Goal: Task Accomplishment & Management: Use online tool/utility

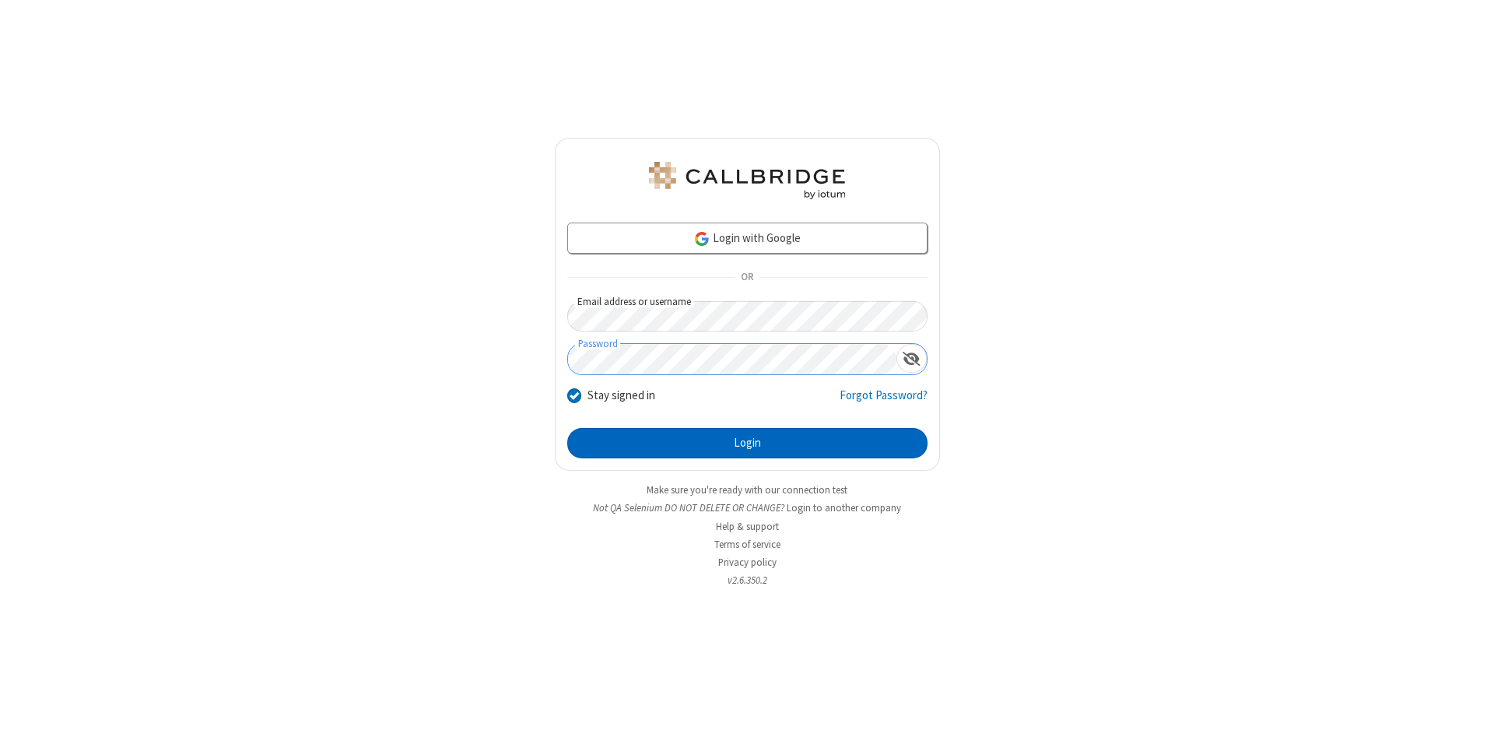
click at [747, 444] on button "Login" at bounding box center [747, 443] width 360 height 31
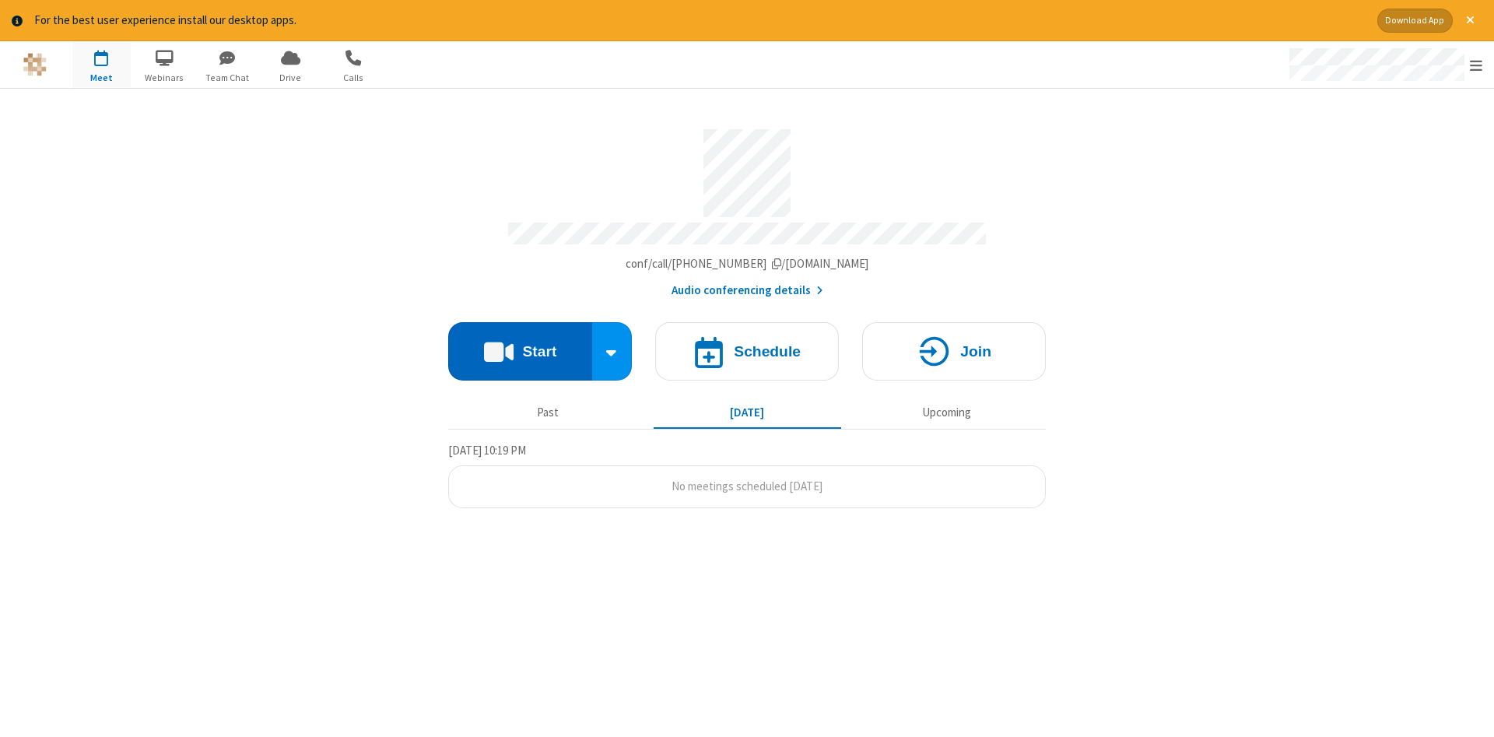
click at [520, 346] on button "Start" at bounding box center [520, 351] width 144 height 58
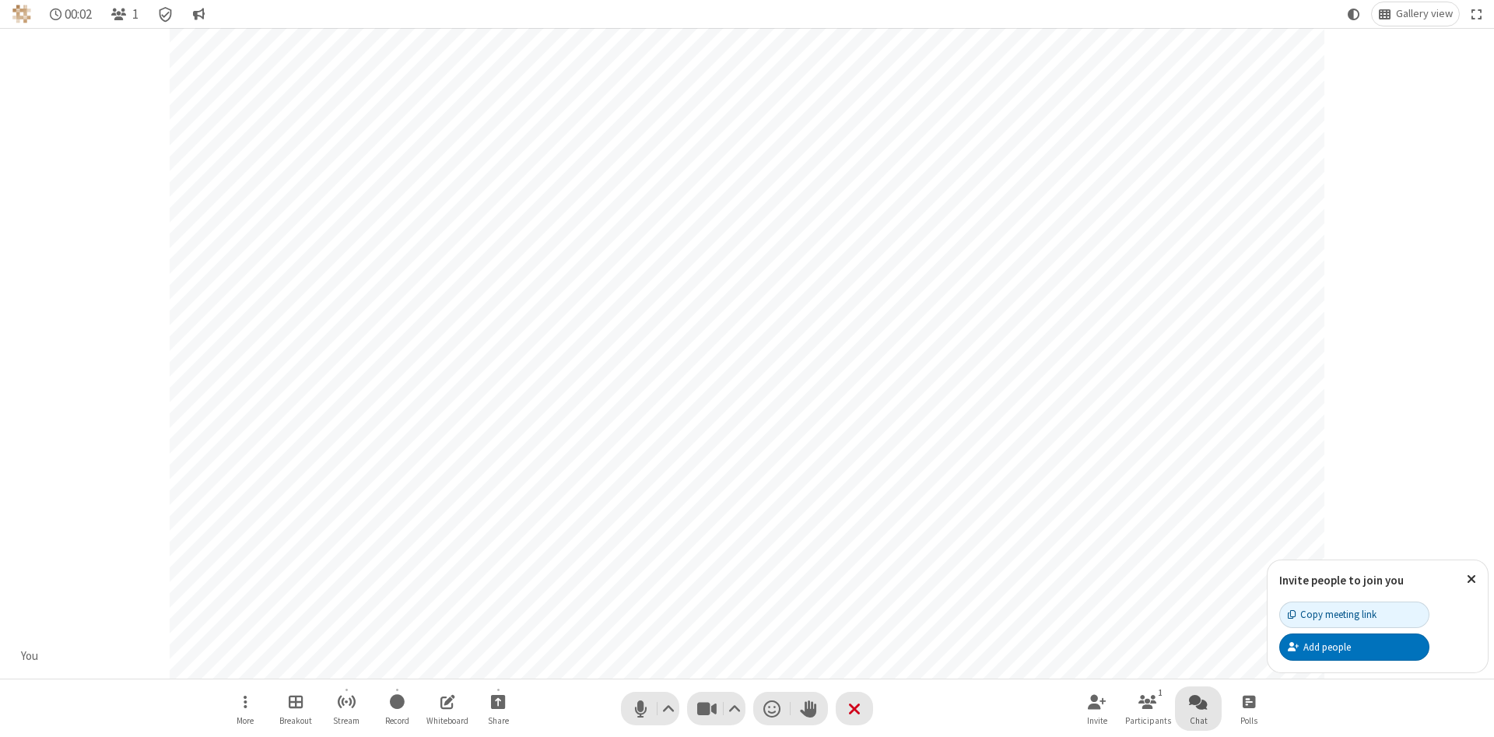
click at [1199, 701] on span "Open chat" at bounding box center [1198, 701] width 19 height 19
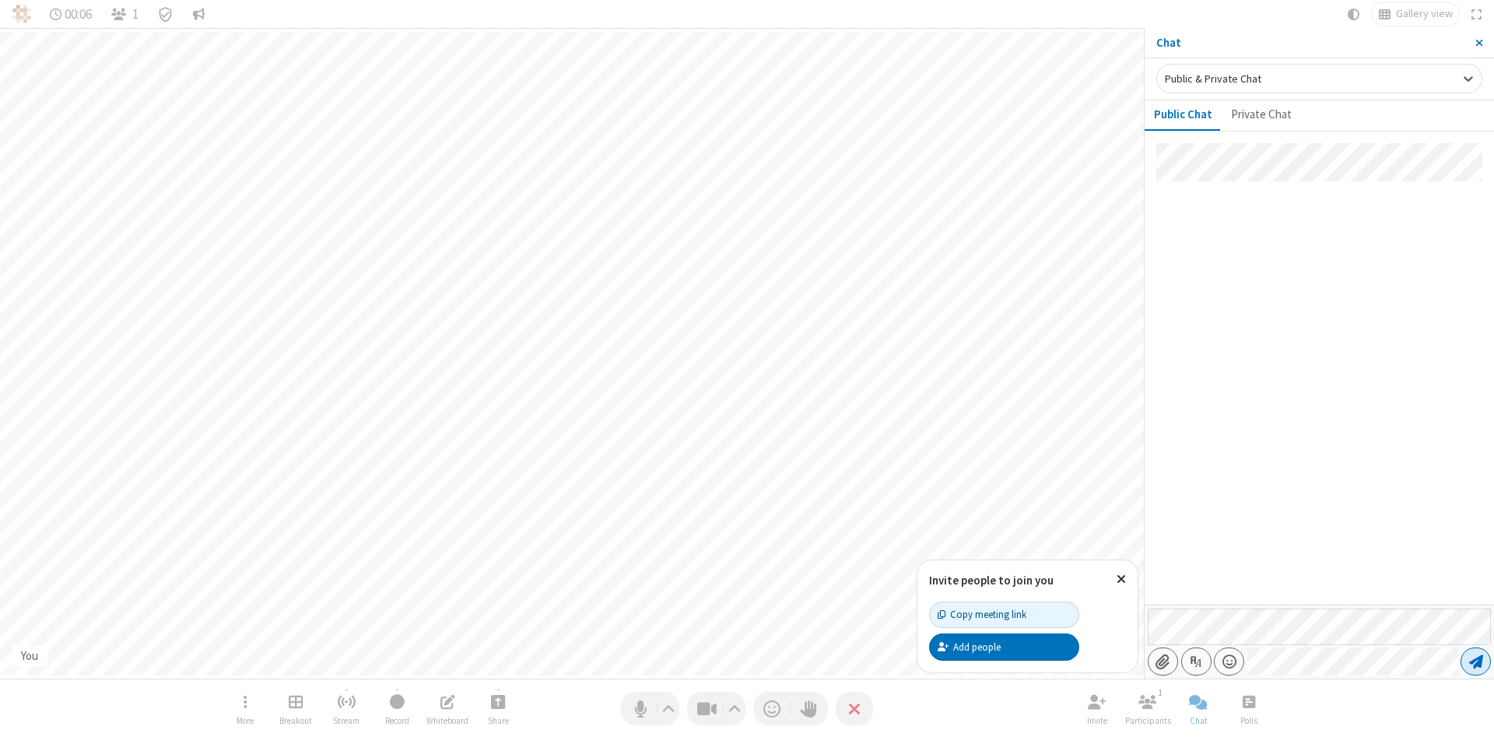
click at [1476, 662] on span "Send message" at bounding box center [1477, 662] width 14 height 16
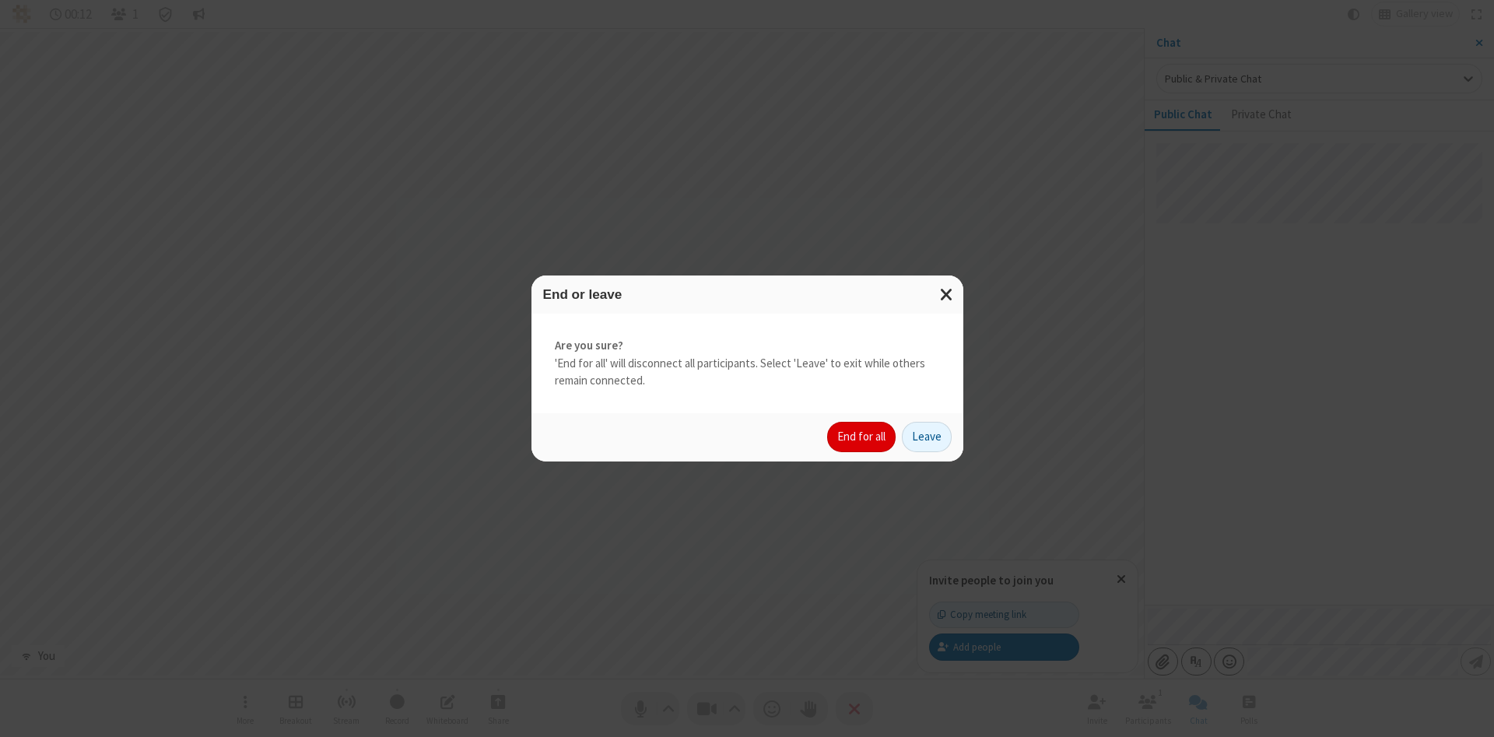
click at [862, 437] on button "End for all" at bounding box center [861, 437] width 68 height 31
